Goal: Task Accomplishment & Management: Complete application form

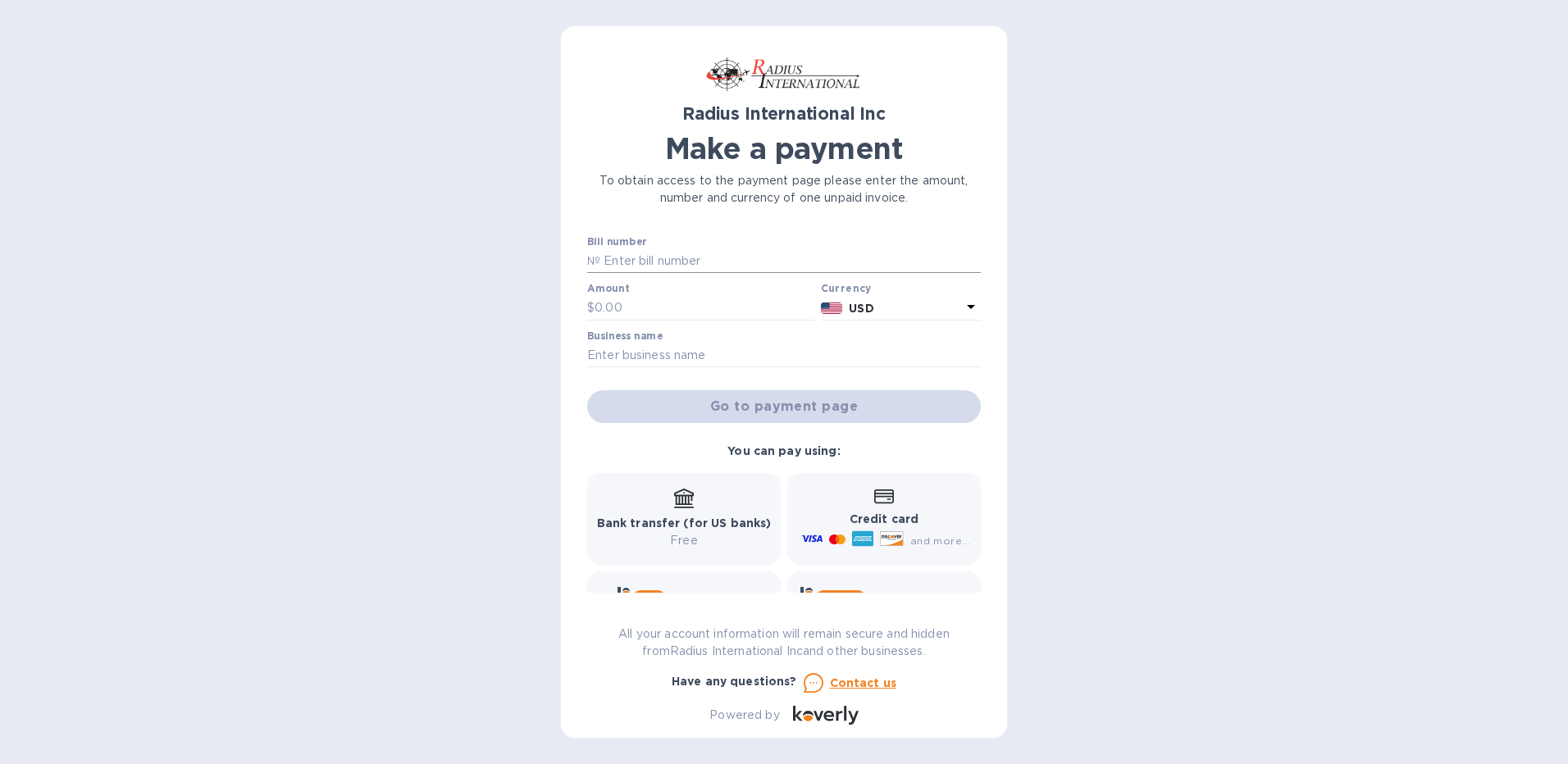
click at [645, 263] on input "text" at bounding box center [791, 261] width 381 height 24
type input "SAI00097756/C, SAI00097409/A"
click at [661, 309] on input "text" at bounding box center [704, 308] width 220 height 24
type input "5,892.20"
click at [591, 347] on input "text" at bounding box center [784, 356] width 394 height 24
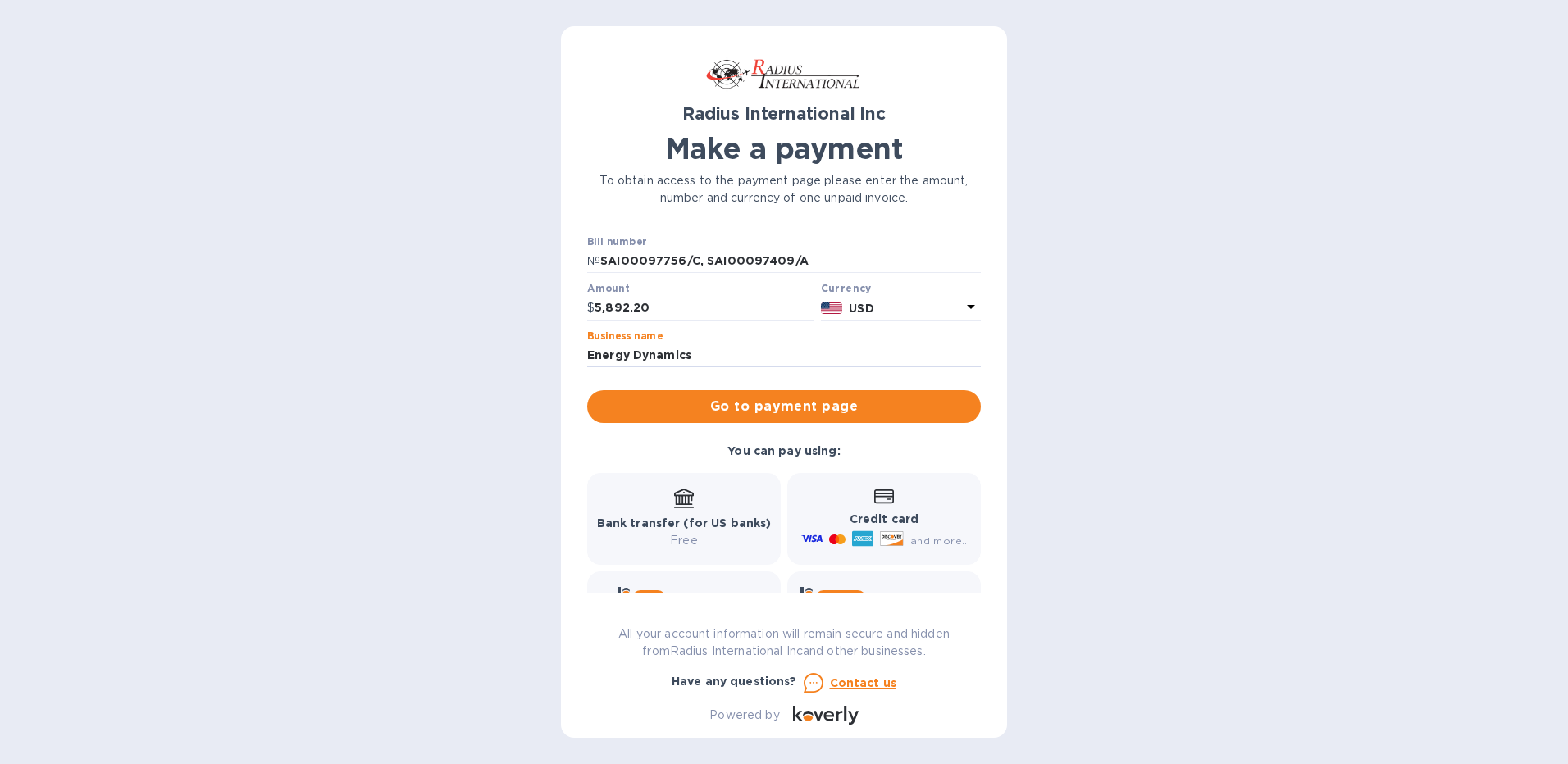
scroll to position [81, 0]
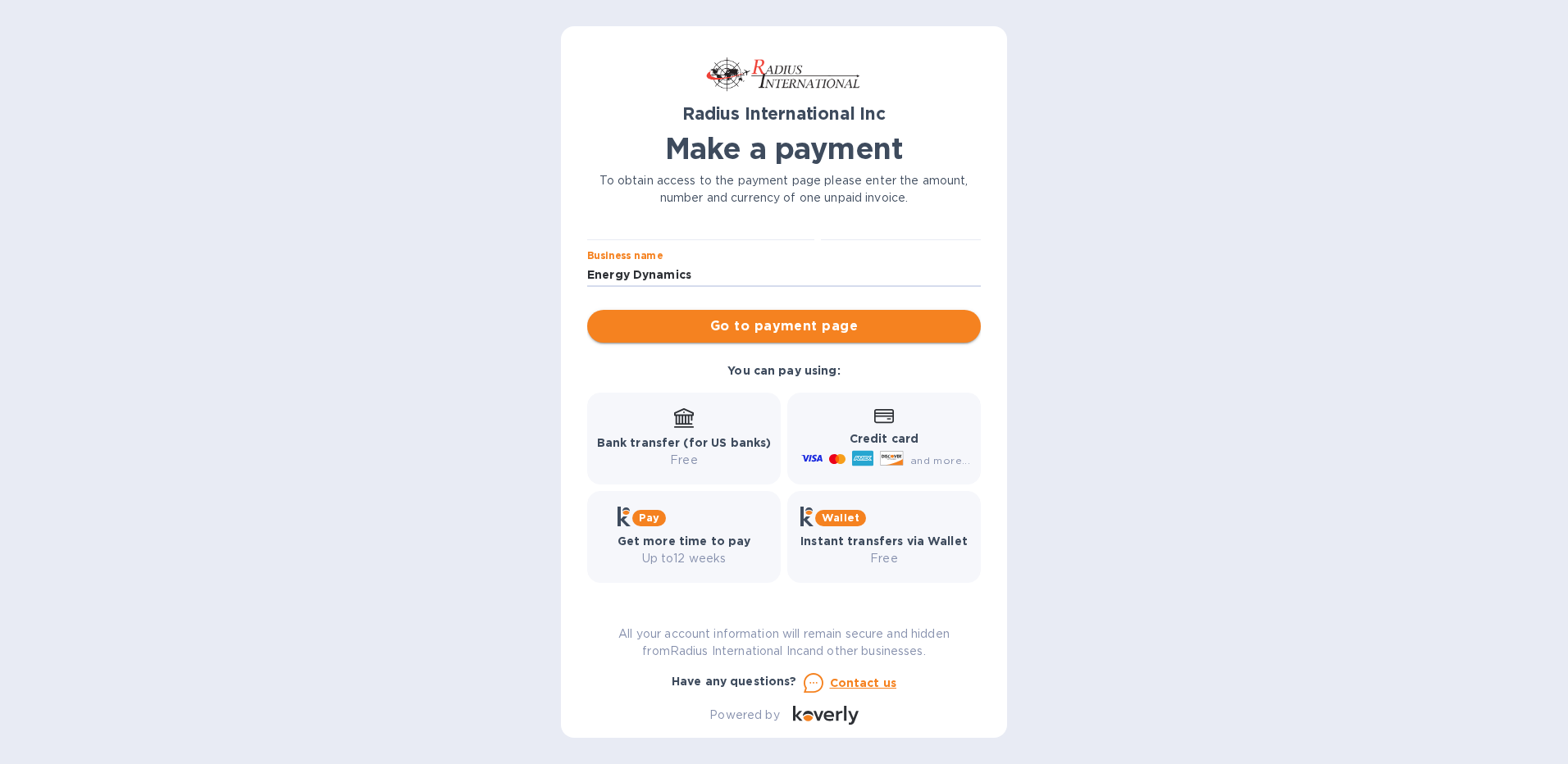
type input "Energy Dynamics"
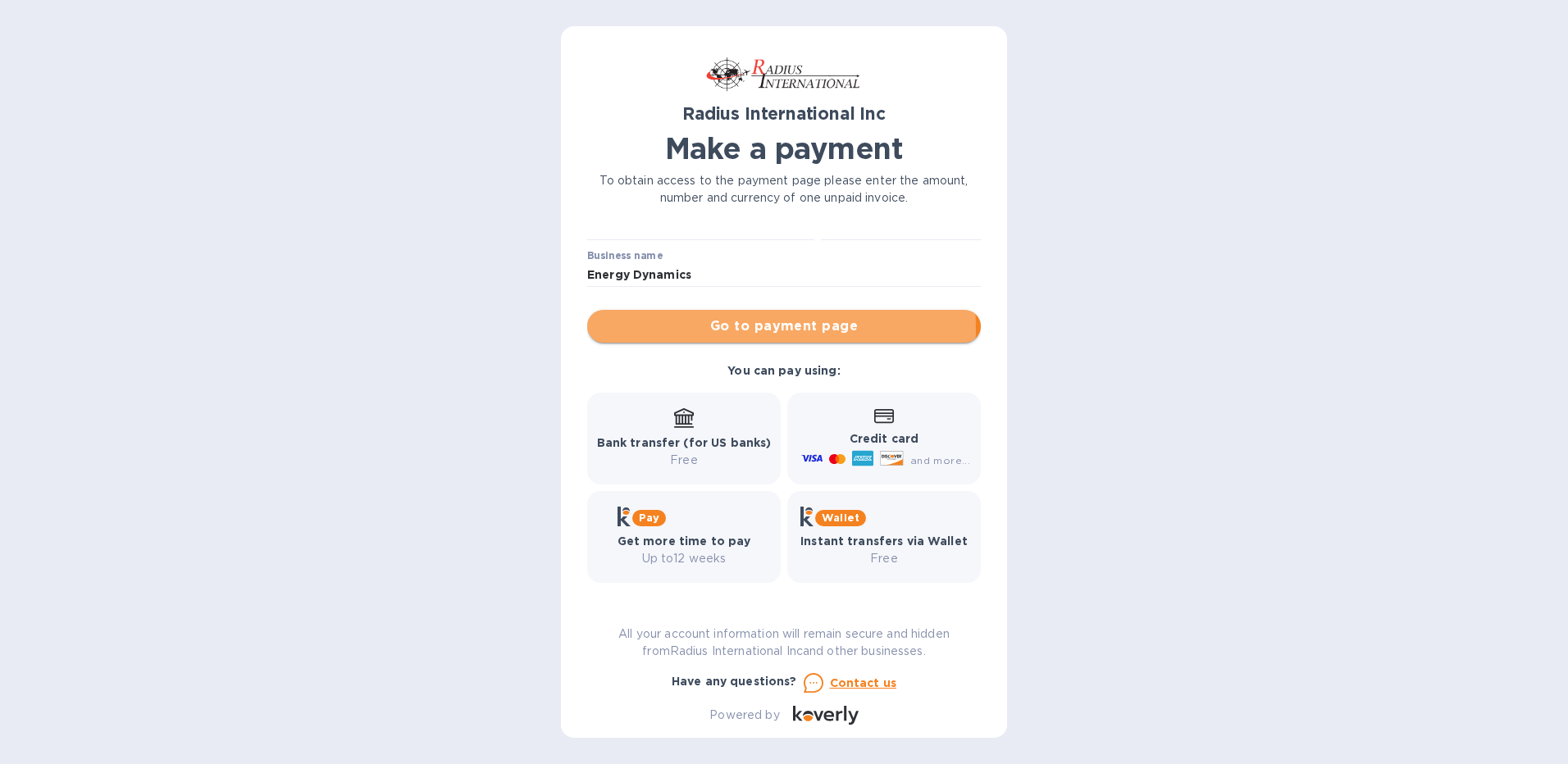
click at [701, 329] on span "Go to payment page" at bounding box center [784, 326] width 368 height 19
